Goal: Entertainment & Leisure: Browse casually

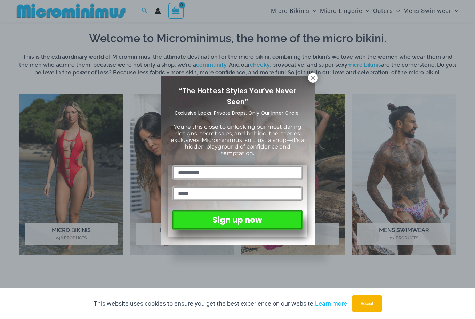
scroll to position [412, 0]
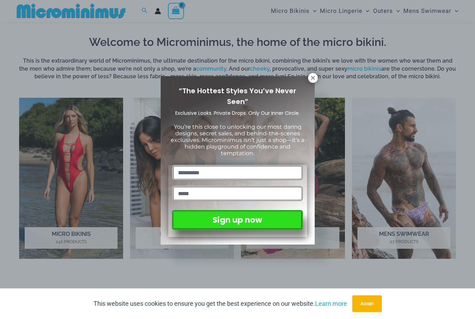
click at [313, 77] on icon at bounding box center [313, 78] width 4 height 4
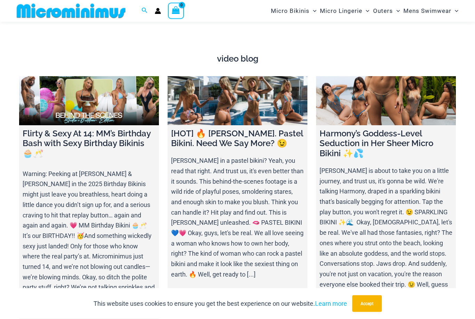
scroll to position [2316, 0]
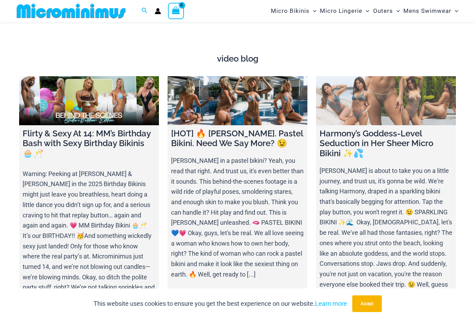
click at [376, 312] on button "Accept" at bounding box center [367, 303] width 30 height 17
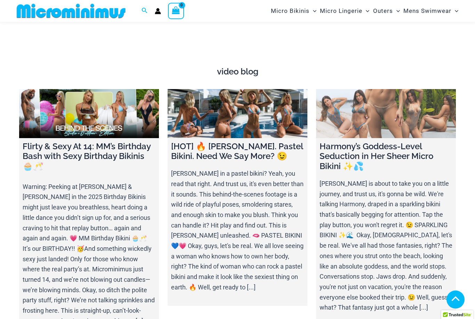
scroll to position [2303, 0]
click at [335, 141] on h4 "Harmony’s Goddess-Level Seduction in Her Sheer Micro Bikini ✨💦" at bounding box center [386, 156] width 133 height 30
click at [406, 110] on link at bounding box center [386, 113] width 140 height 49
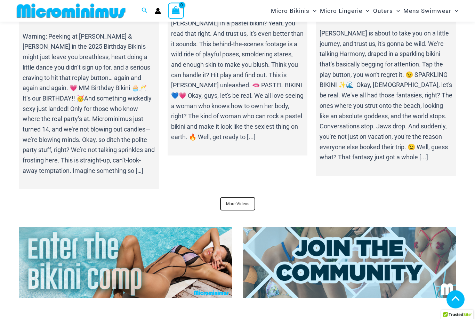
scroll to position [2457, 0]
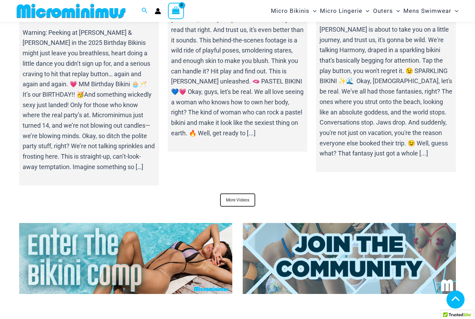
click at [237, 193] on link "More Videos" at bounding box center [237, 199] width 35 height 13
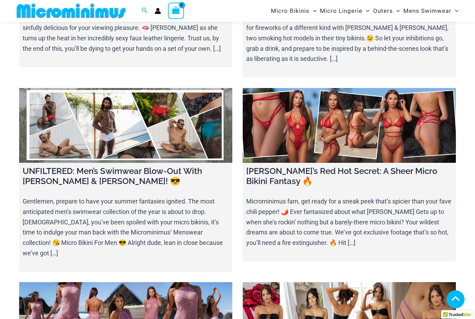
scroll to position [1070, 0]
click at [147, 122] on link at bounding box center [125, 125] width 213 height 75
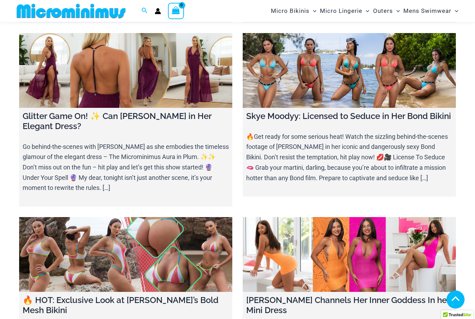
scroll to position [2258, 0]
